Goal: Task Accomplishment & Management: Manage account settings

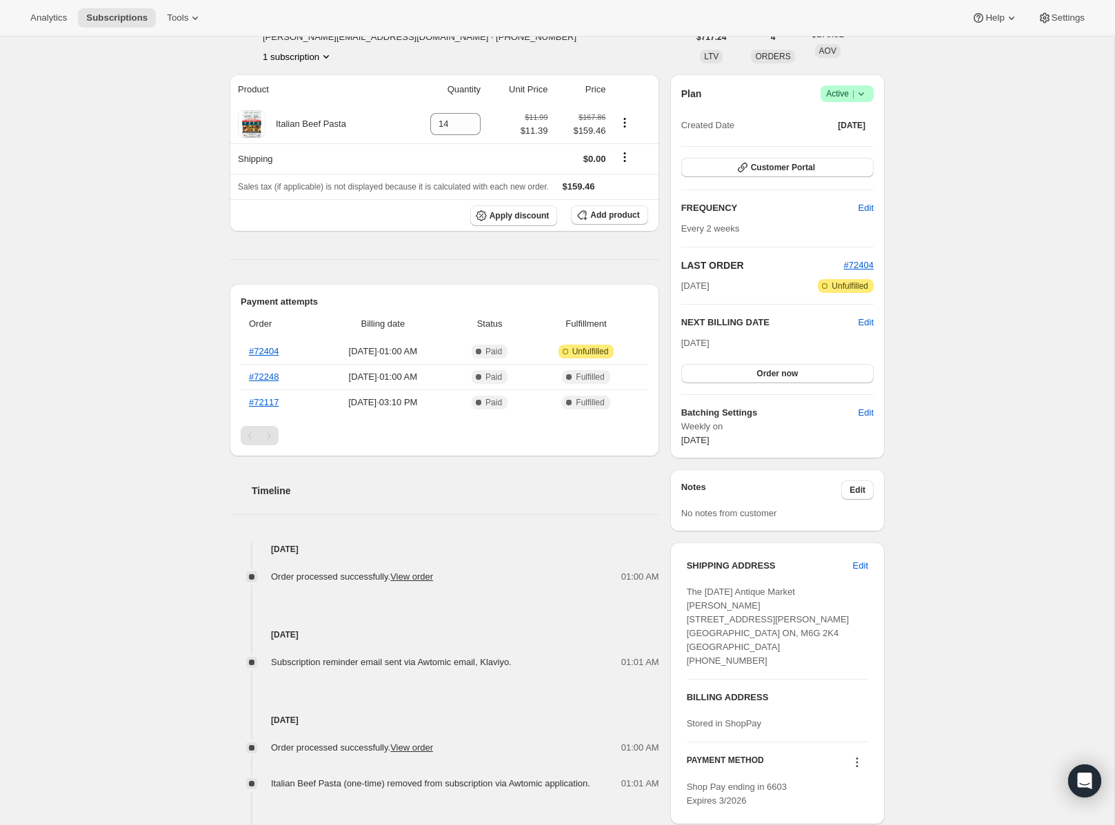
scroll to position [109, 0]
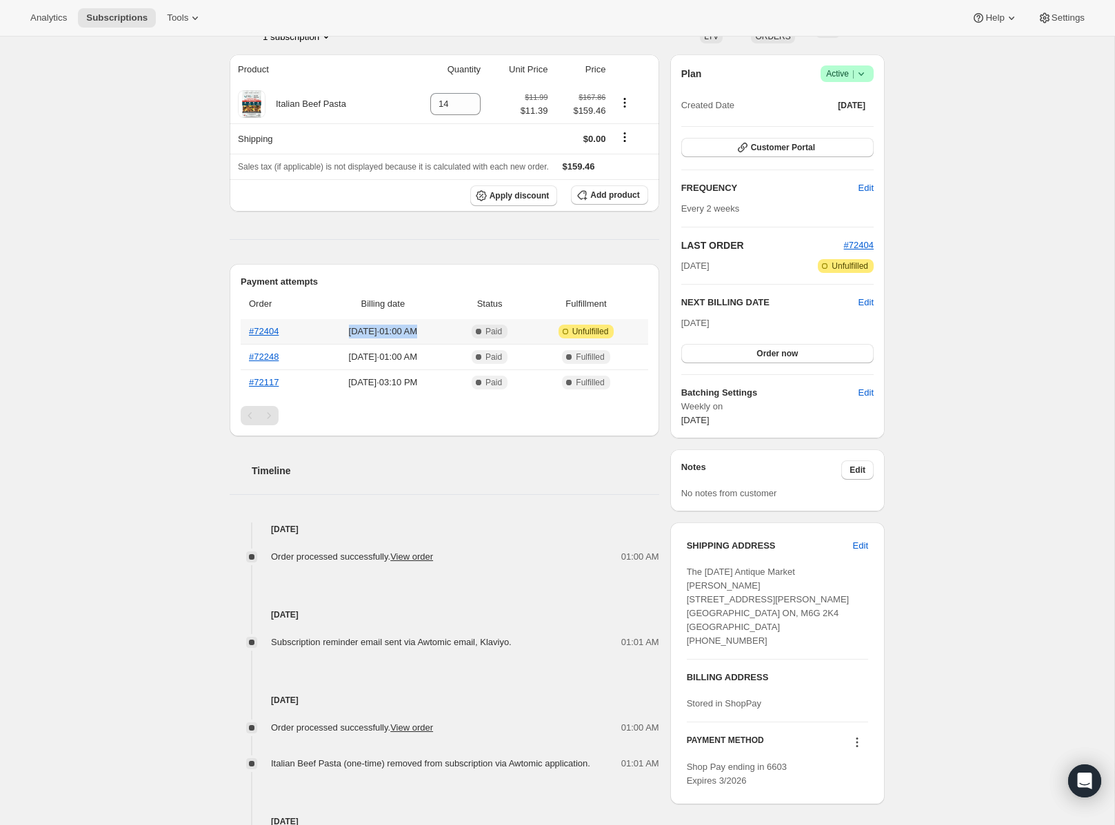
drag, startPoint x: 341, startPoint y: 332, endPoint x: 439, endPoint y: 334, distance: 97.9
click at [439, 334] on span "[DATE] · 01:00 AM" at bounding box center [383, 332] width 128 height 14
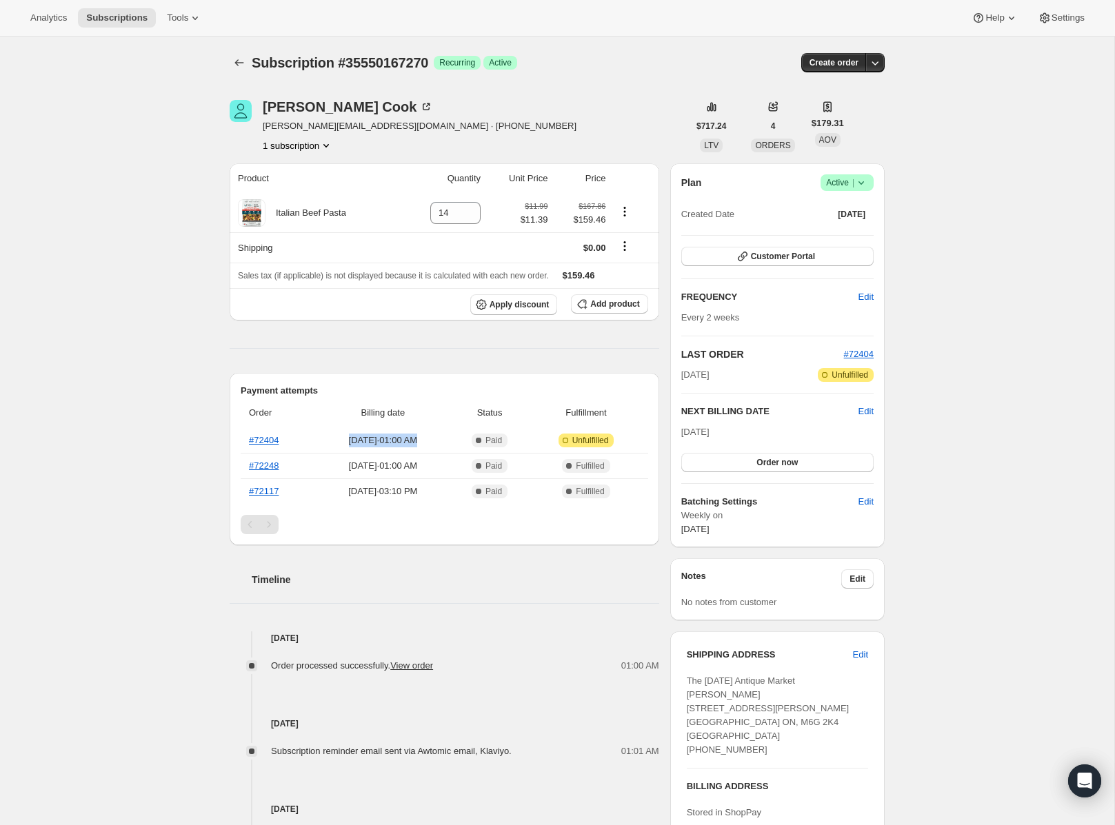
scroll to position [7, 0]
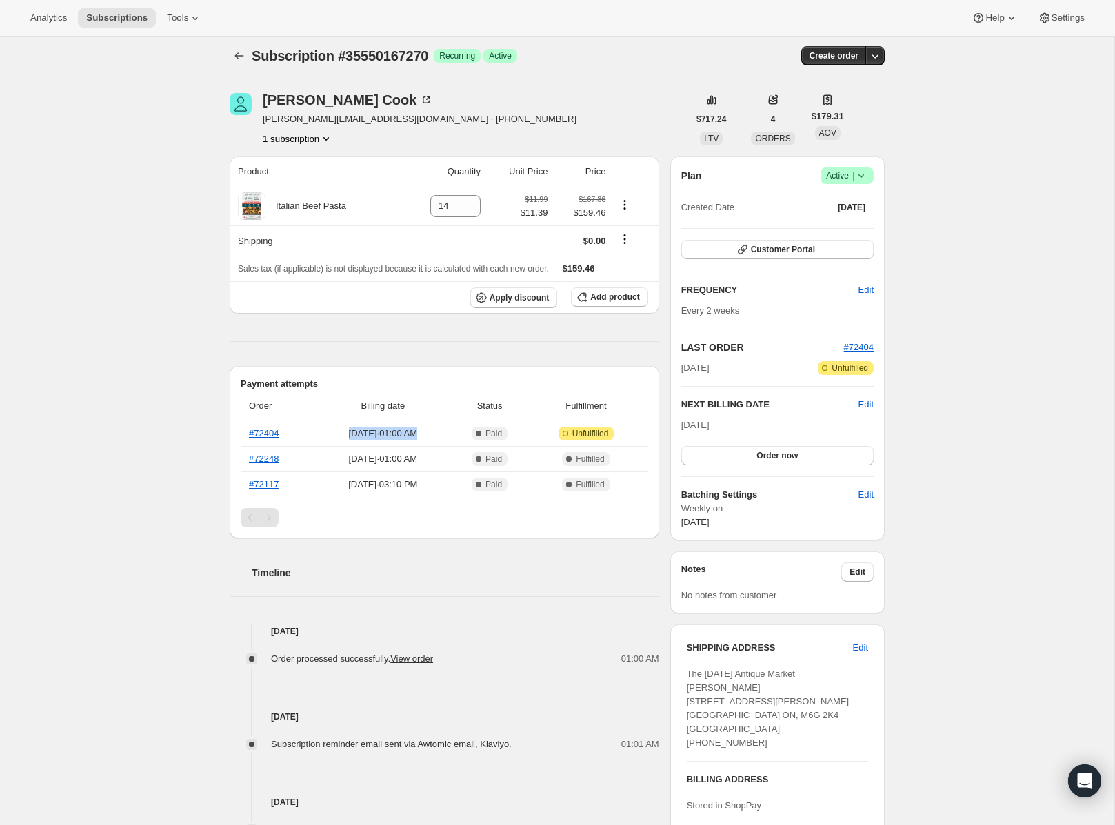
drag, startPoint x: 683, startPoint y: 366, endPoint x: 736, endPoint y: 365, distance: 52.4
click at [736, 365] on div "[DATE] Attention Incomplete Unfulfilled" at bounding box center [777, 368] width 192 height 14
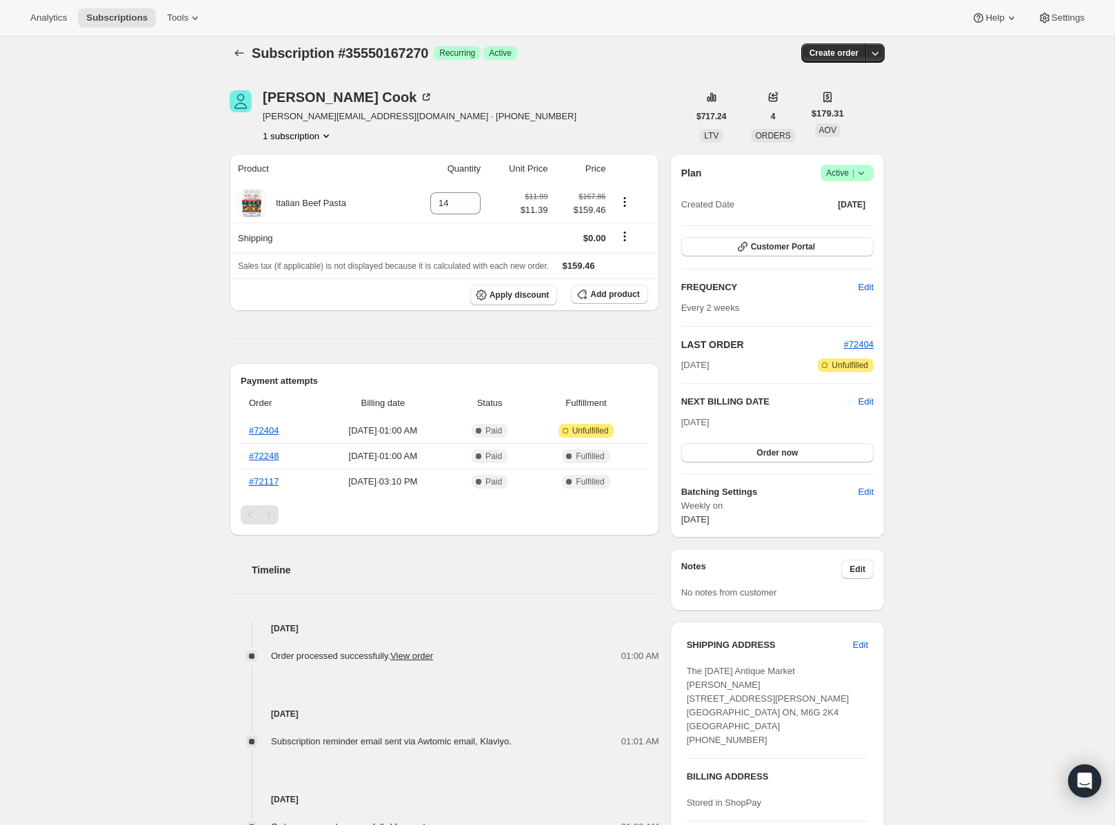
click at [79, 498] on div "Subscription #35550167270. This page is ready Subscription #35550167270 Success…" at bounding box center [557, 594] width 1114 height 1134
click at [271, 432] on link "#72404" at bounding box center [264, 430] width 30 height 10
click at [170, 270] on div "Subscription #35550167270. This page is ready Subscription #35550167270 Success…" at bounding box center [557, 594] width 1114 height 1134
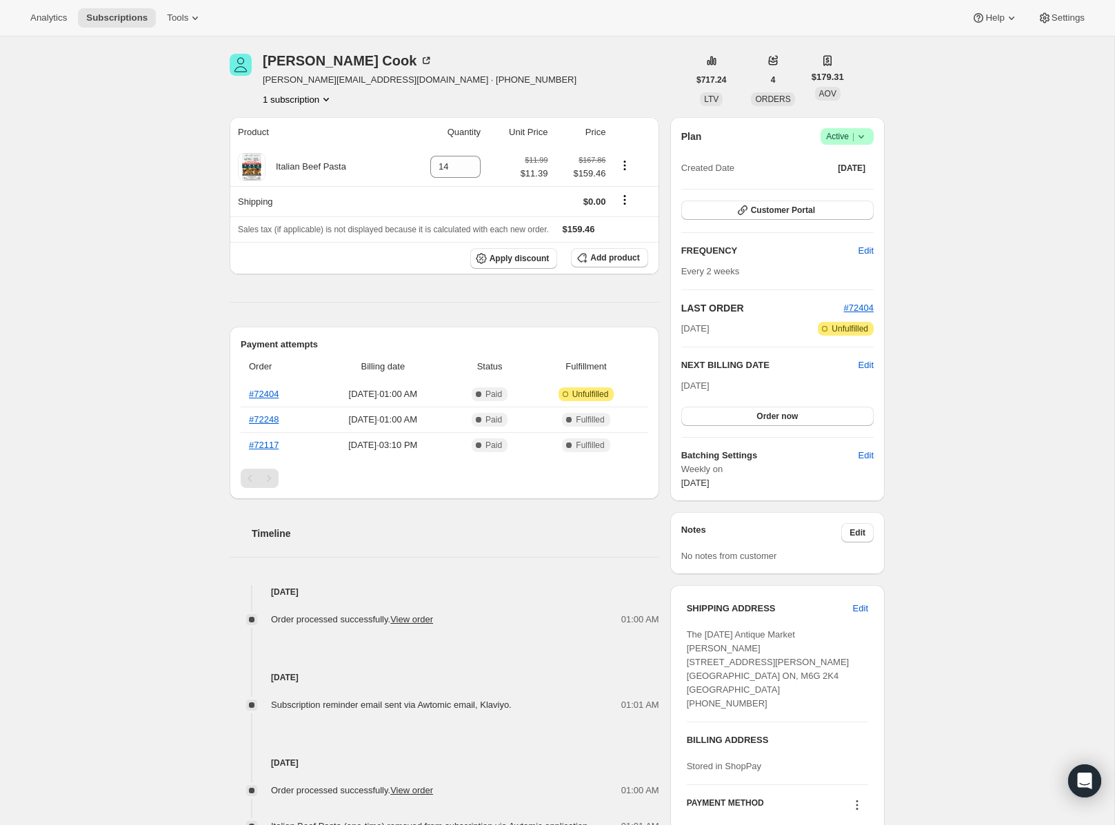
scroll to position [23, 0]
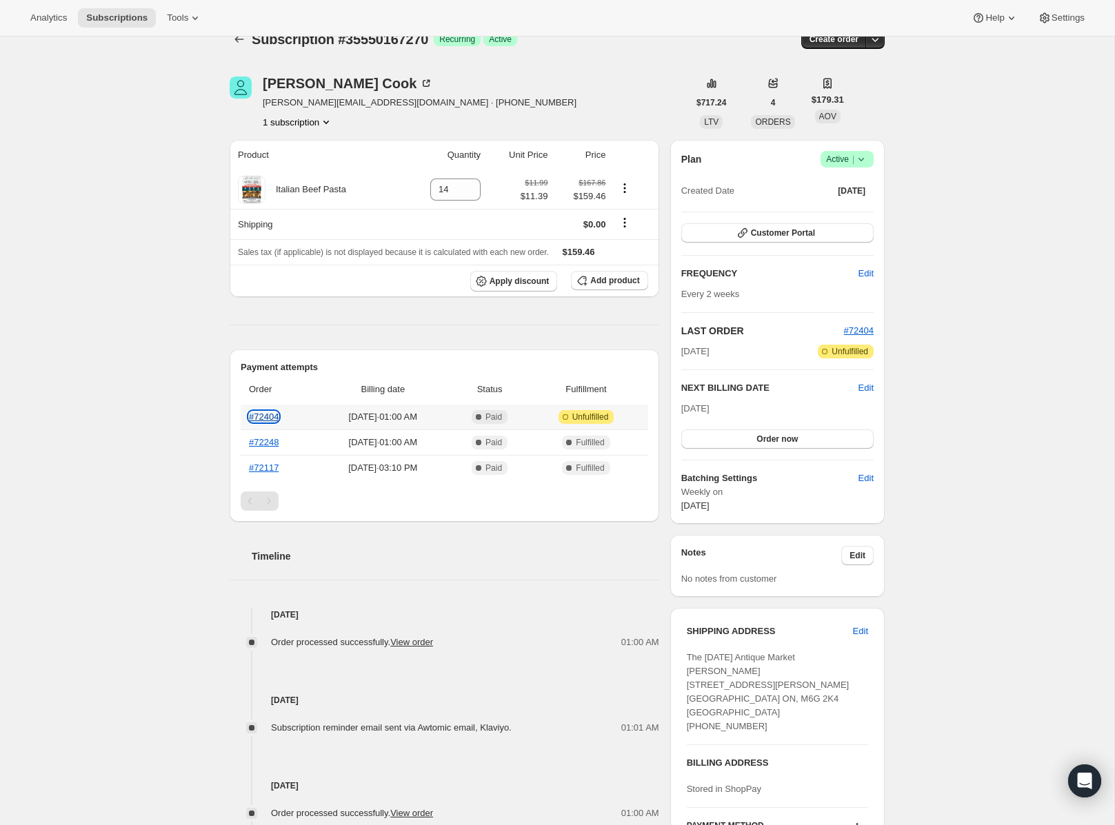
click at [272, 414] on link "#72404" at bounding box center [264, 417] width 30 height 10
click at [181, 303] on div "Subscription #35550167270. This page is ready Subscription #35550167270 Success…" at bounding box center [557, 580] width 1114 height 1134
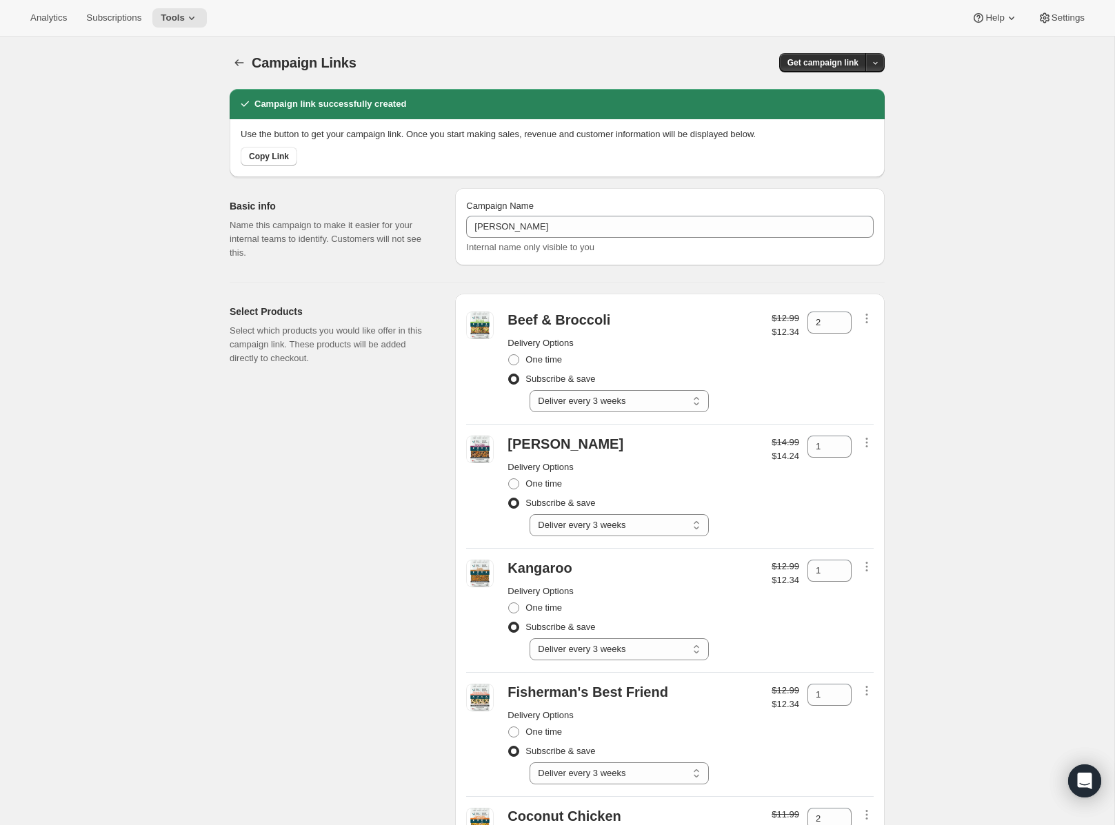
select select "gid://shopify/SellingPlan/2816114918"
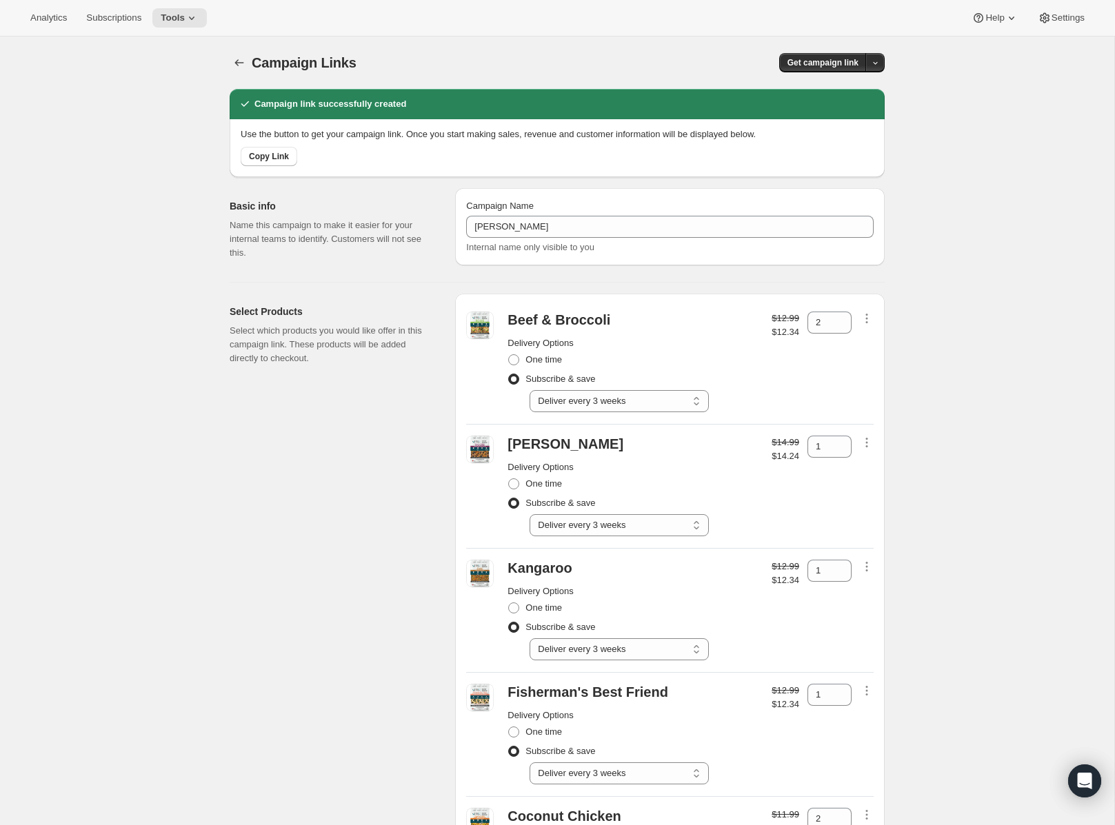
select select "gid://shopify/SellingPlan/2816114918"
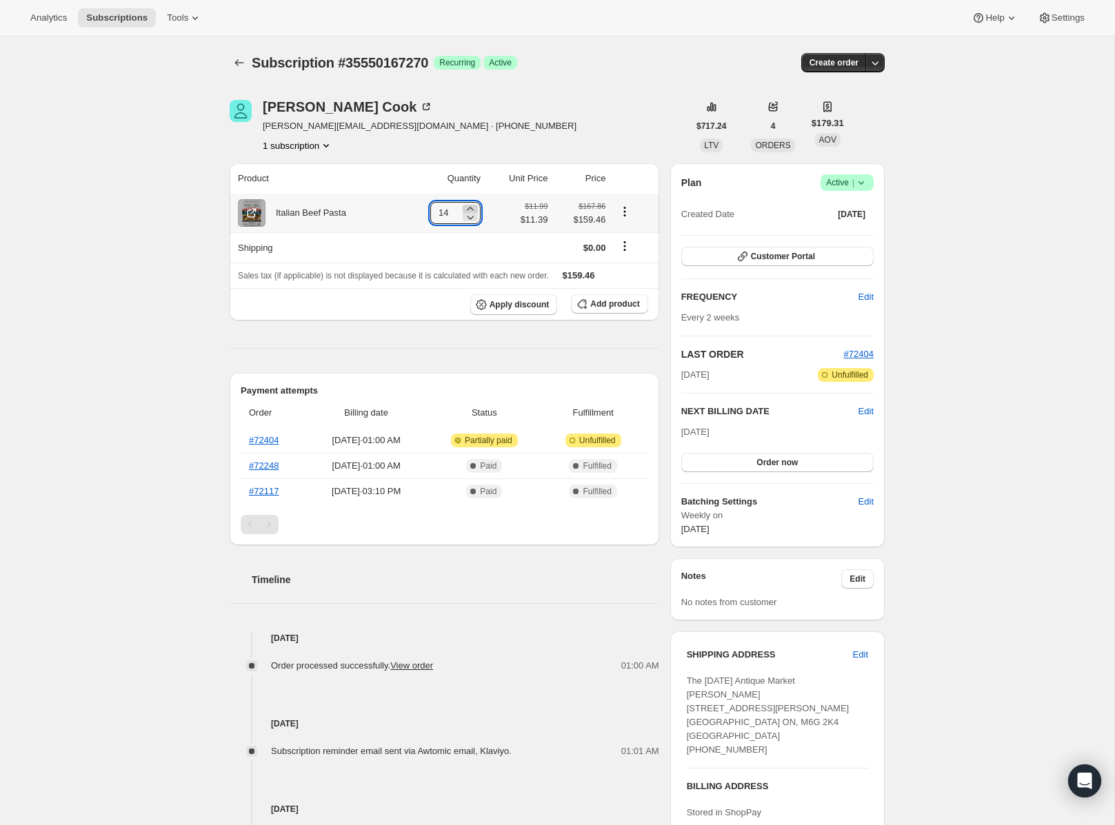
click at [470, 210] on icon at bounding box center [470, 208] width 6 height 3
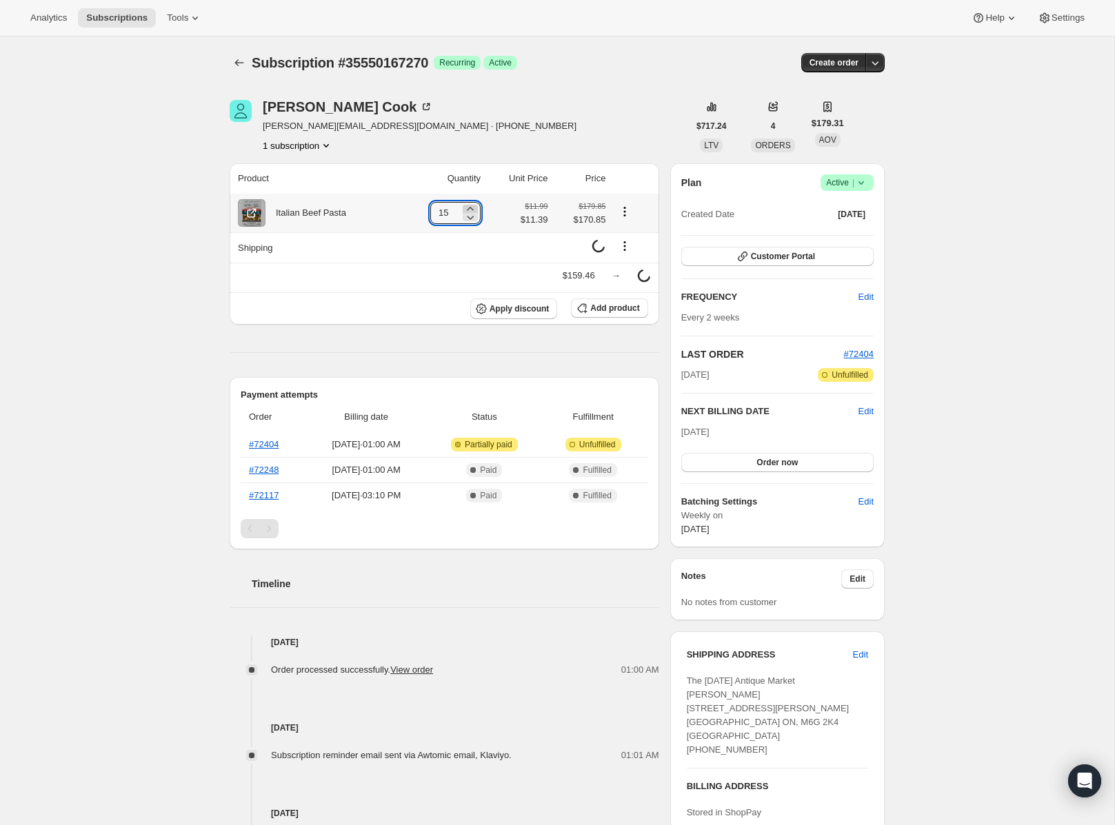
click at [470, 210] on icon at bounding box center [470, 208] width 6 height 3
type input "16"
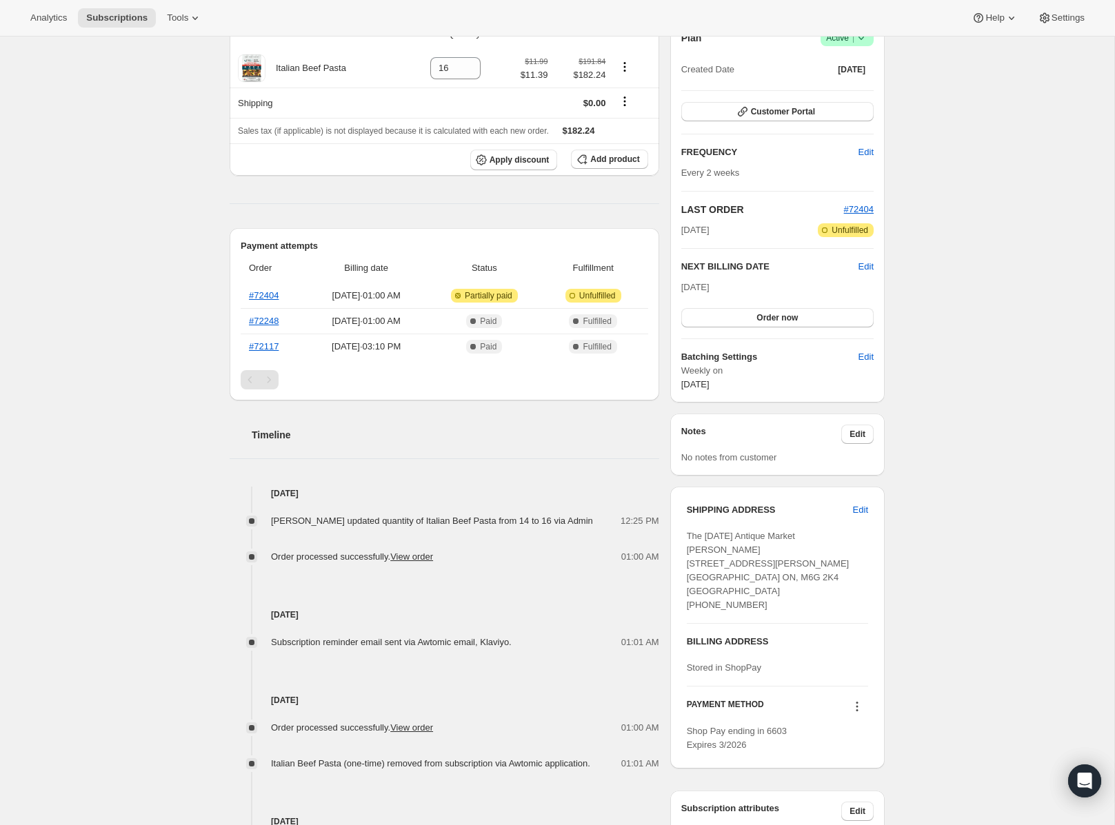
scroll to position [154, 0]
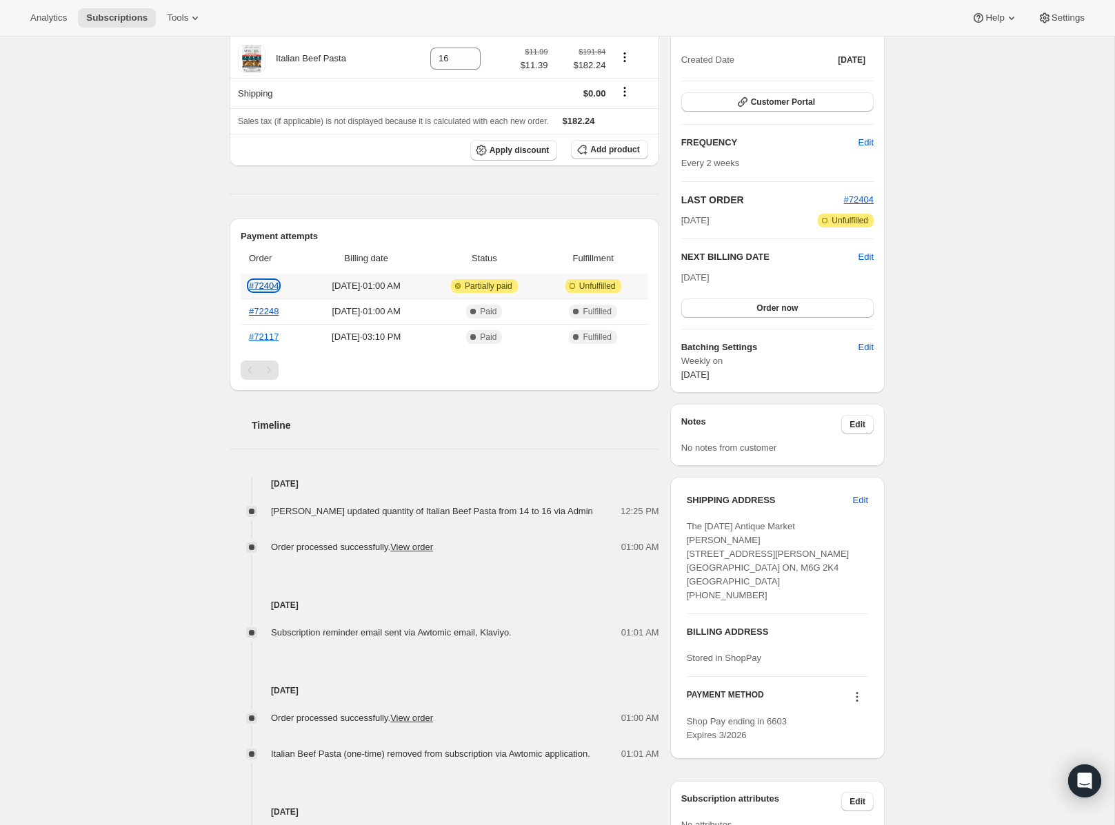
click at [257, 283] on link "#72404" at bounding box center [264, 286] width 30 height 10
click at [179, 325] on div "Subscription #35550167270. This page is ready Subscription #35550167270 Success…" at bounding box center [557, 467] width 1114 height 1170
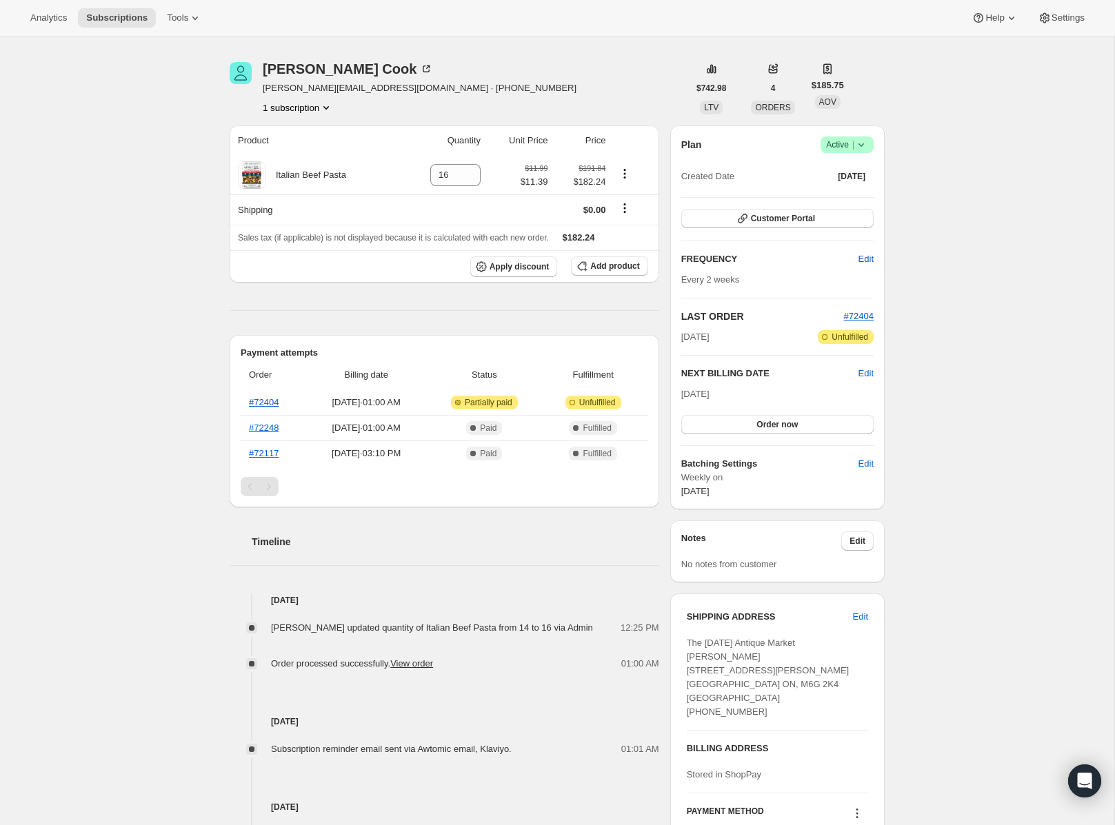
scroll to position [0, 0]
